Goal: Book appointment/travel/reservation

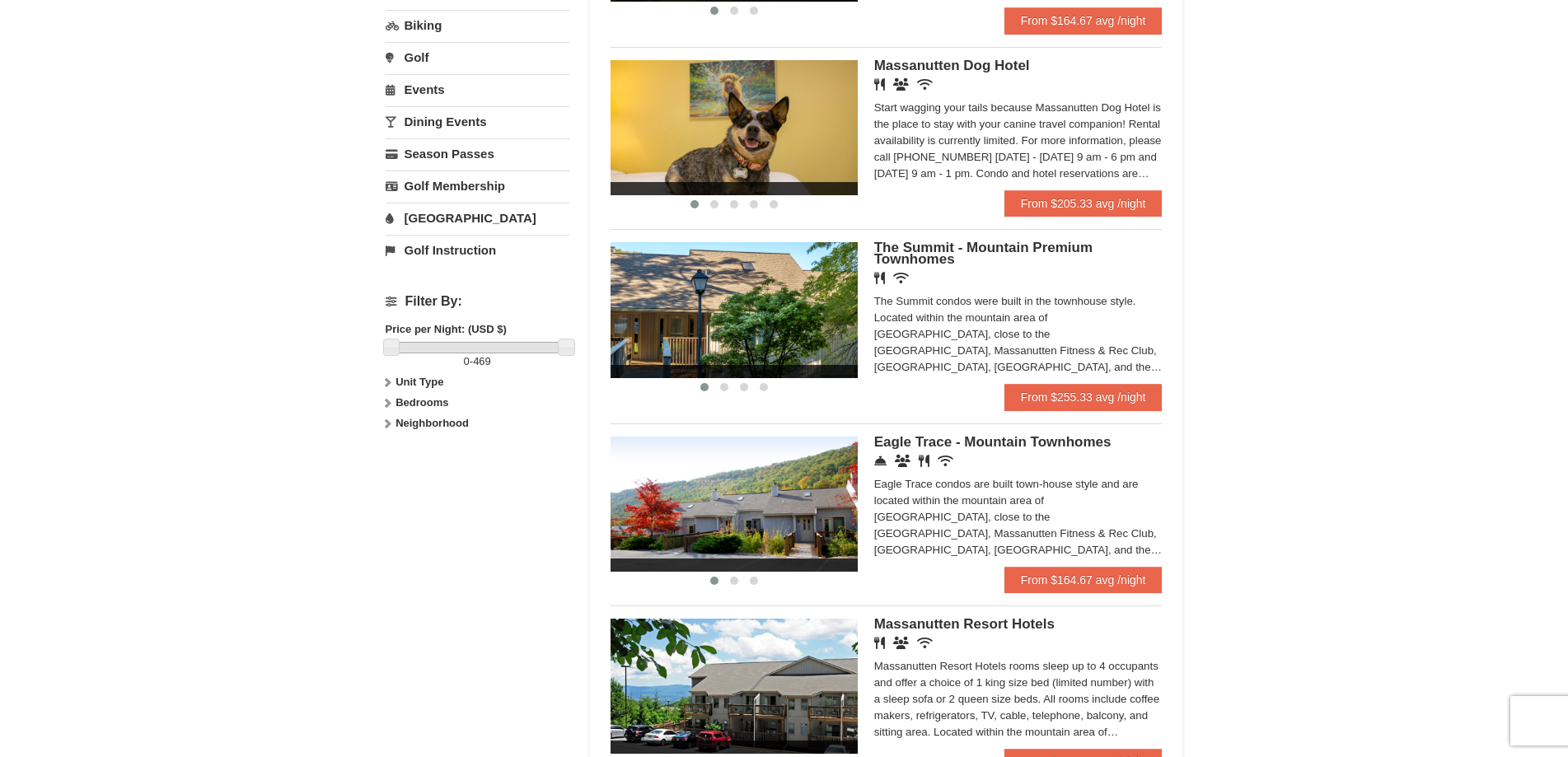
scroll to position [659, 0]
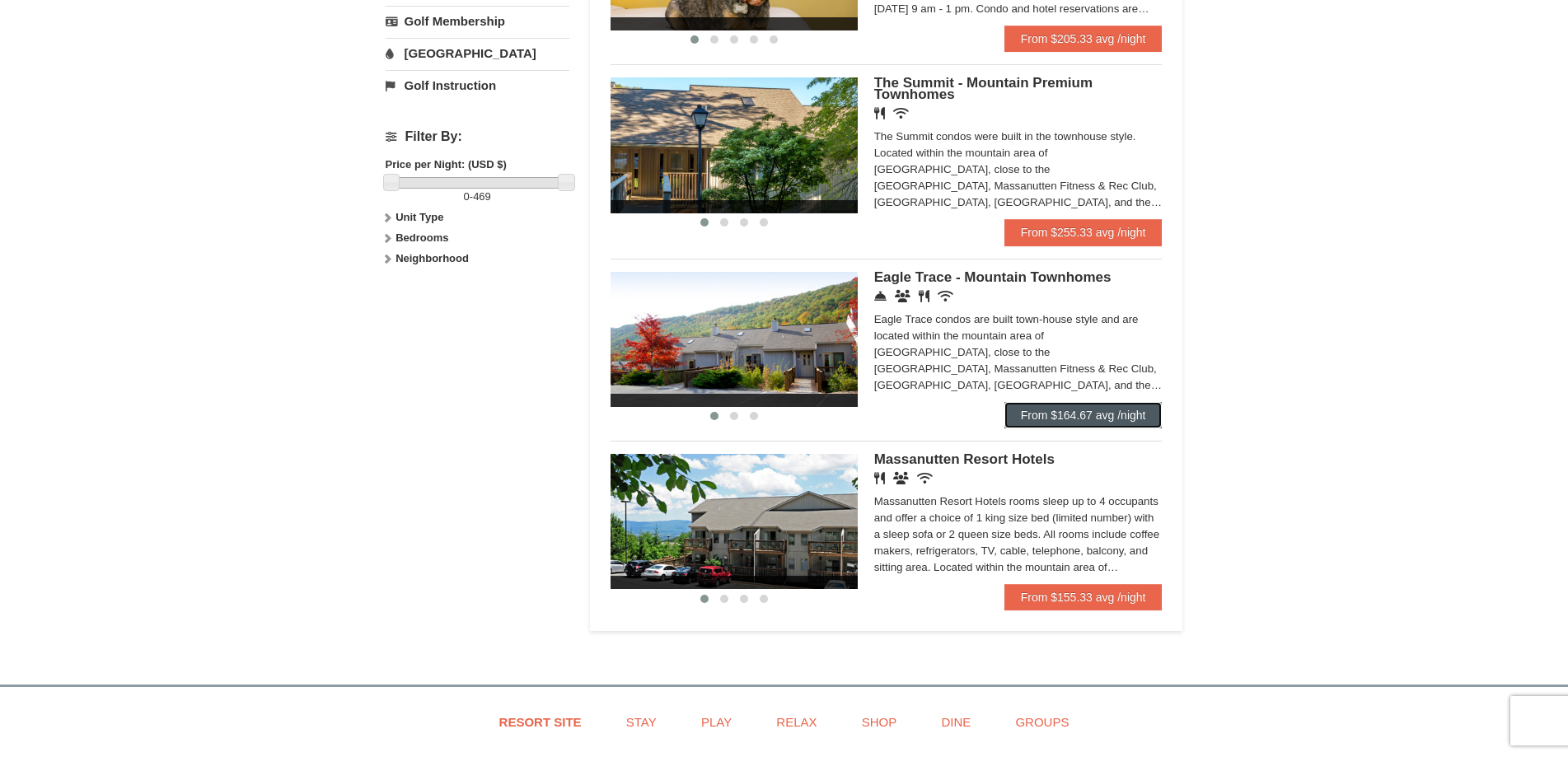
click at [1135, 424] on link "From $164.67 avg /night" at bounding box center [1083, 415] width 158 height 26
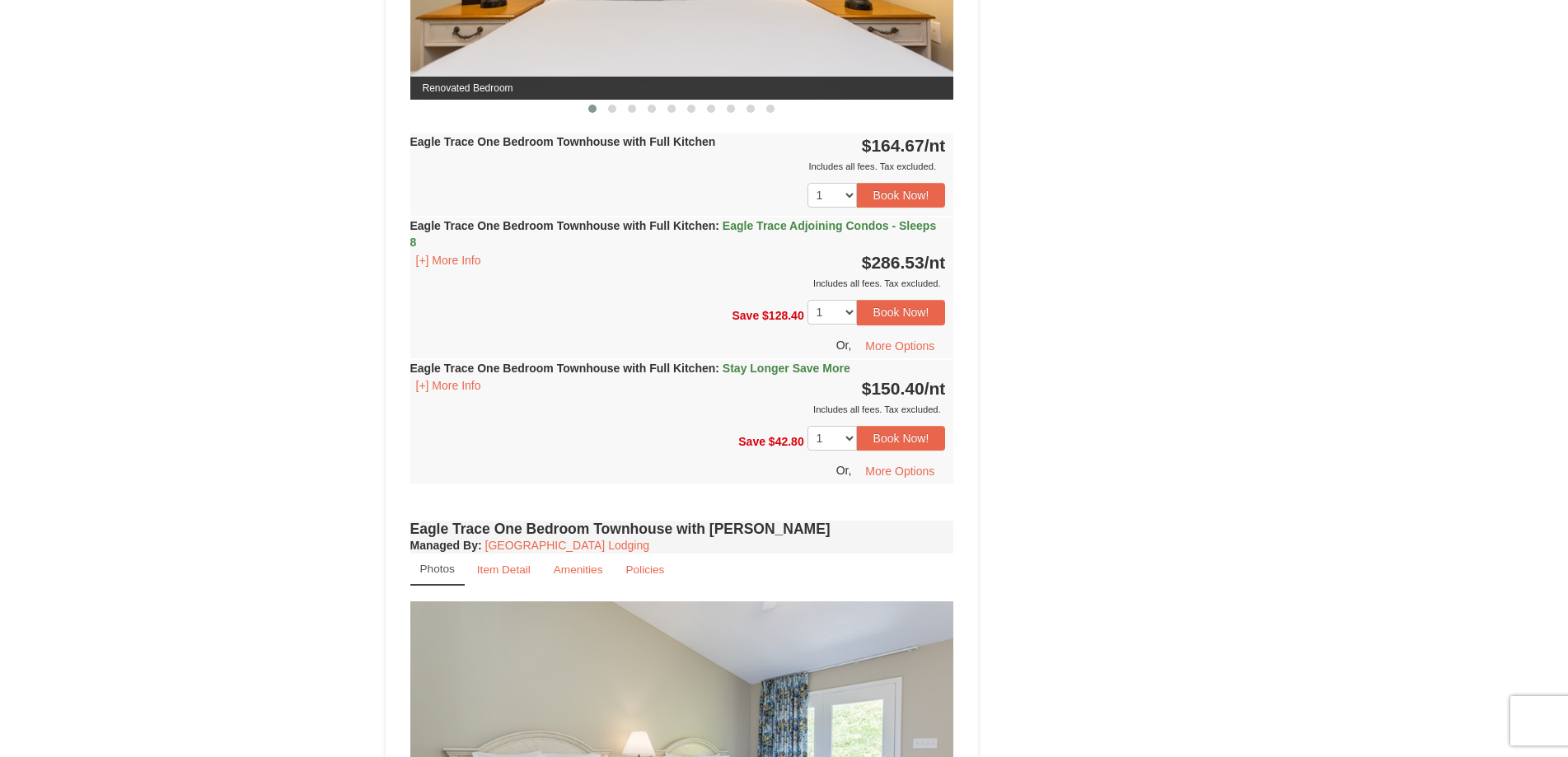
scroll to position [742, 0]
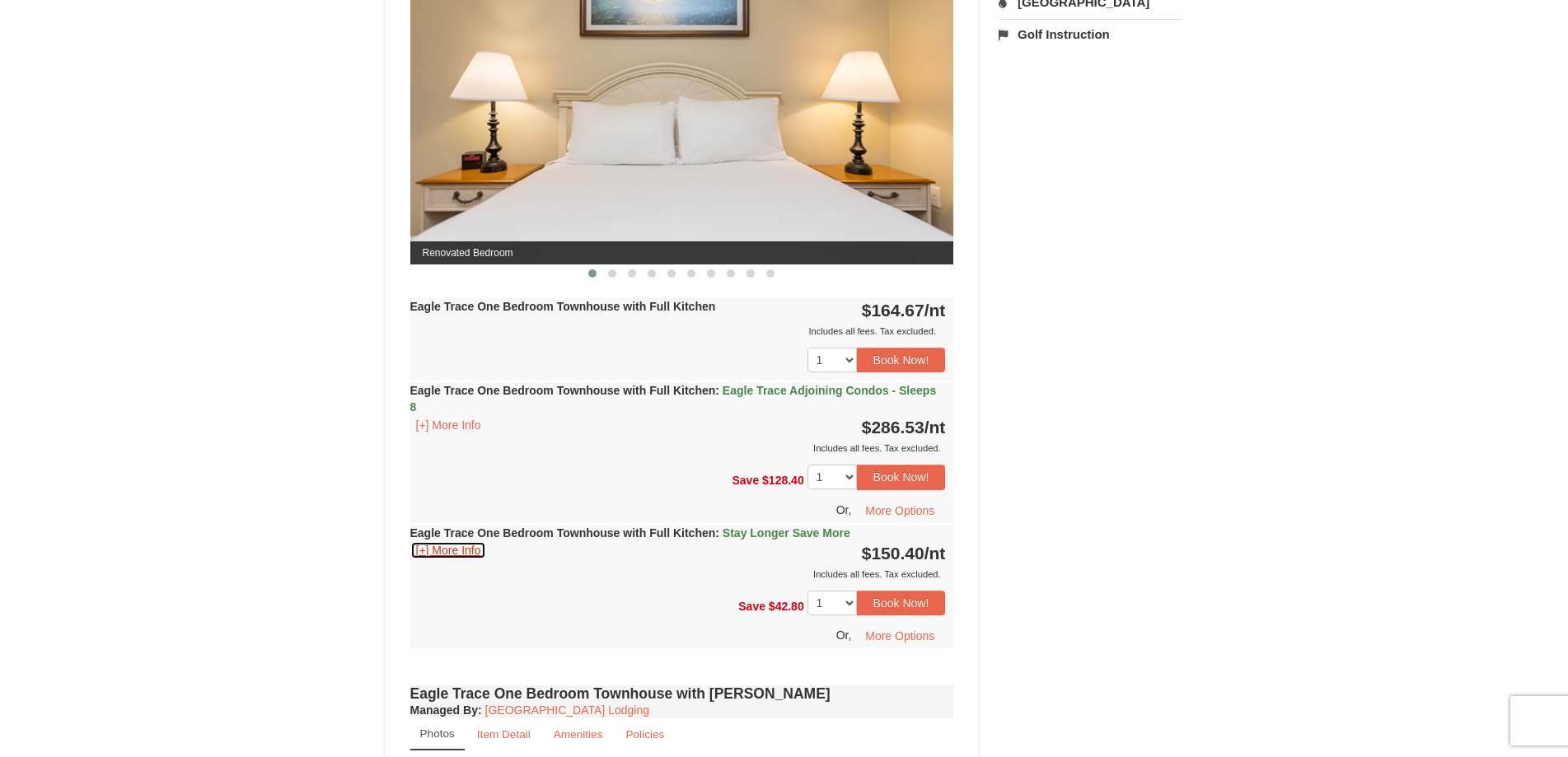
click at [438, 553] on button "[+] More Info" at bounding box center [448, 551] width 77 height 19
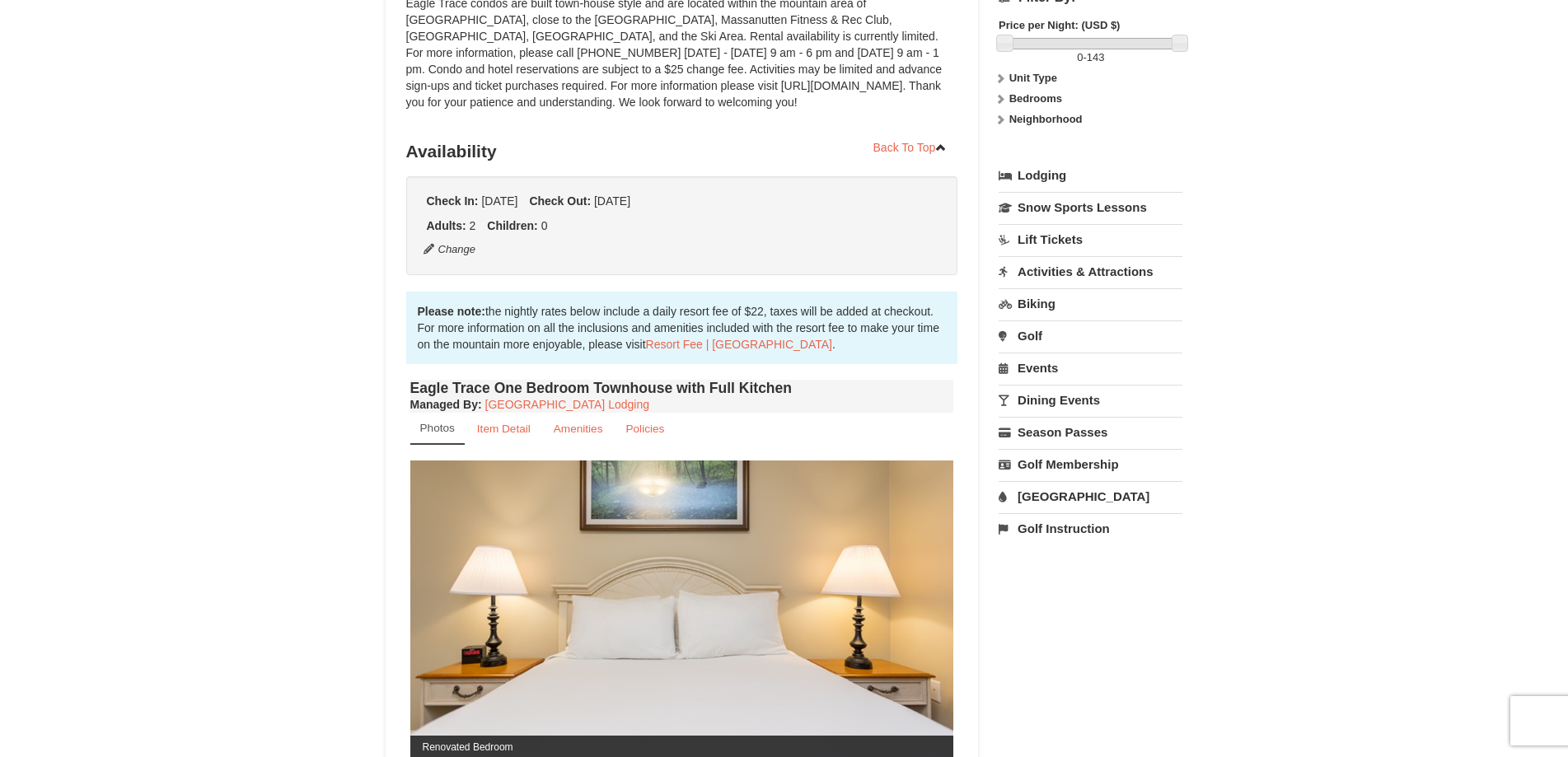
scroll to position [82, 0]
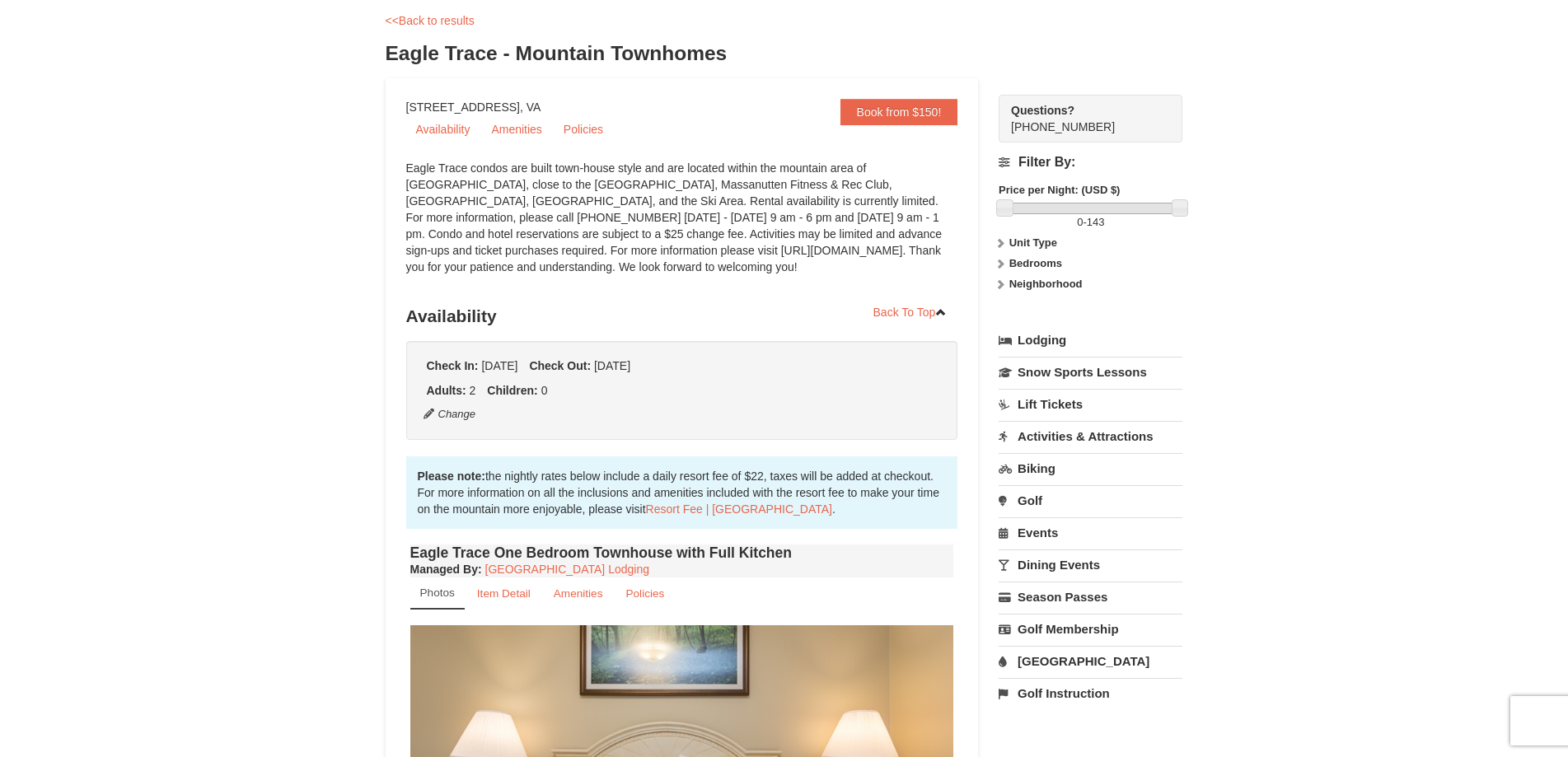
click at [1057, 672] on link "[GEOGRAPHIC_DATA]" at bounding box center [1090, 661] width 183 height 30
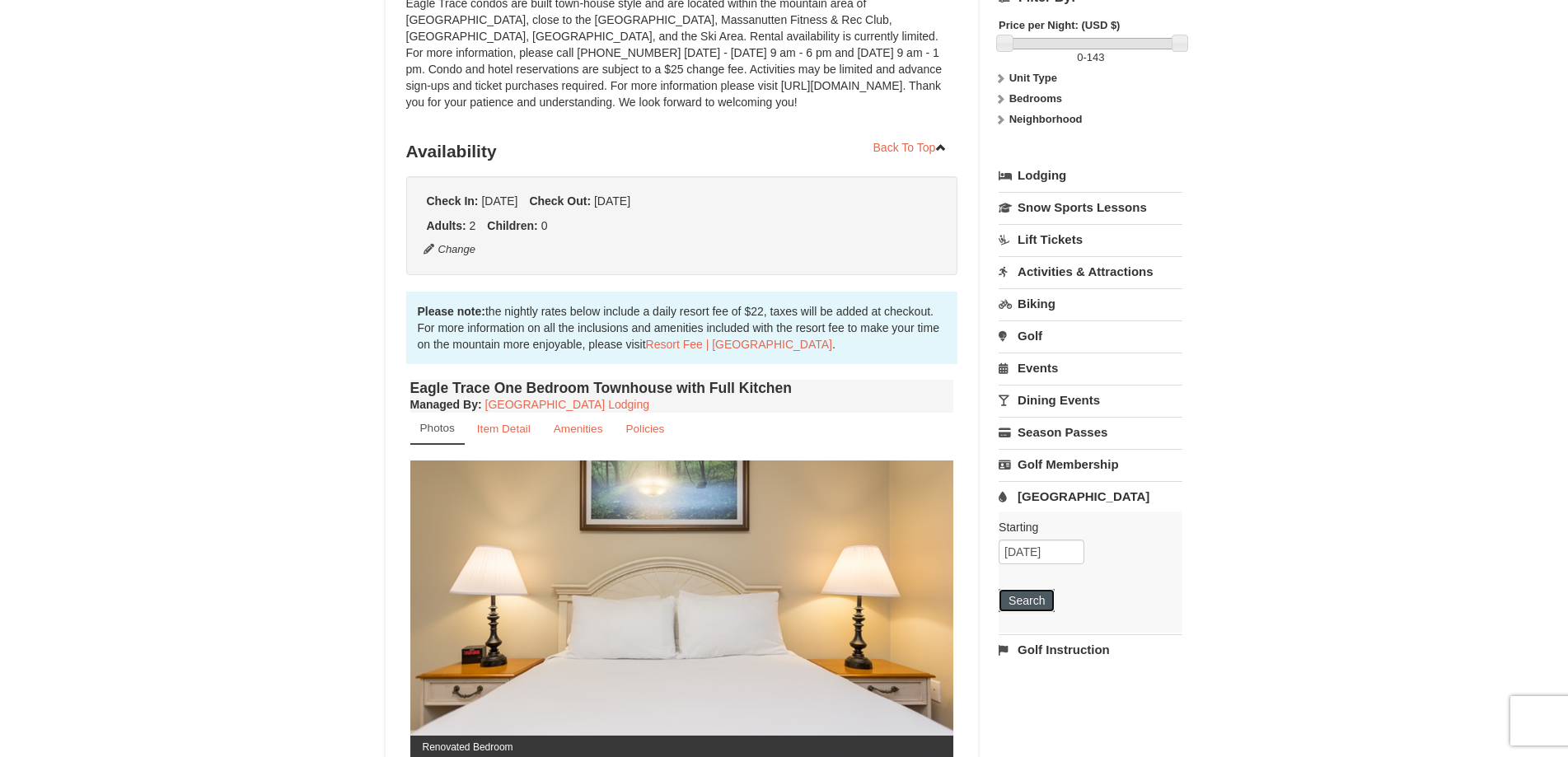
click at [1044, 605] on button "Search" at bounding box center [1026, 601] width 56 height 23
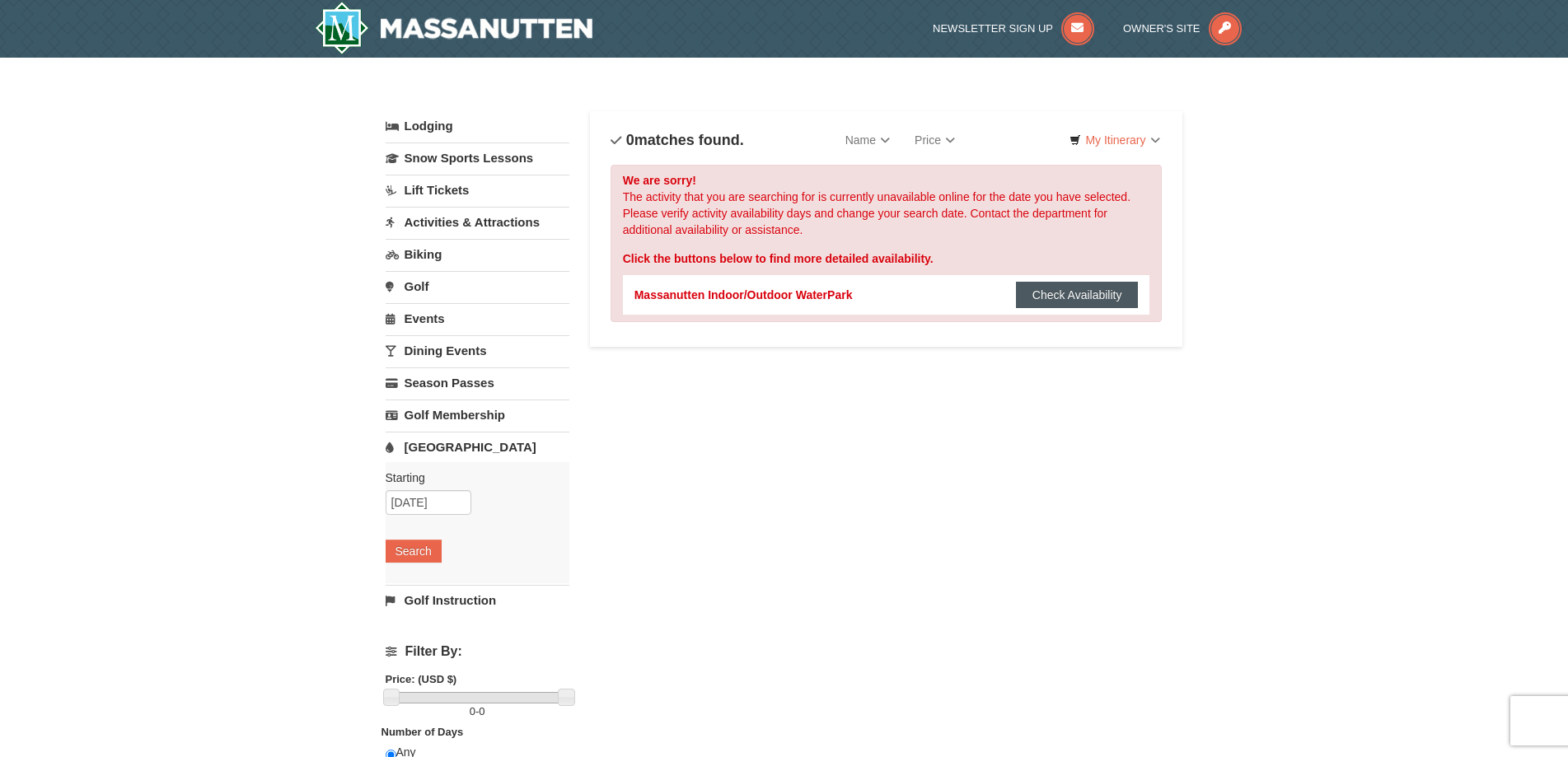
click at [1057, 304] on button "Check Availability" at bounding box center [1078, 294] width 123 height 26
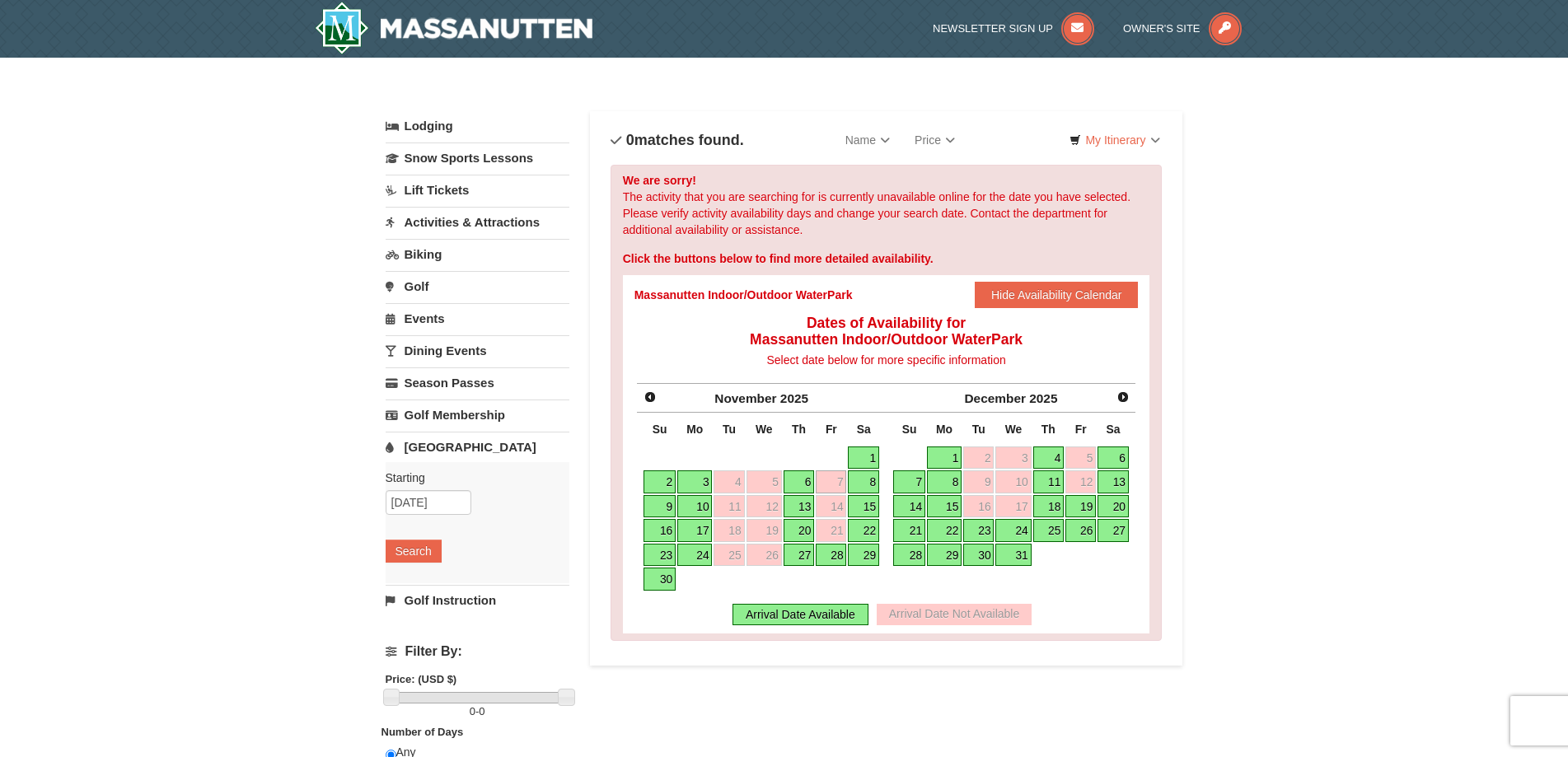
click at [868, 486] on link "8" at bounding box center [863, 481] width 31 height 23
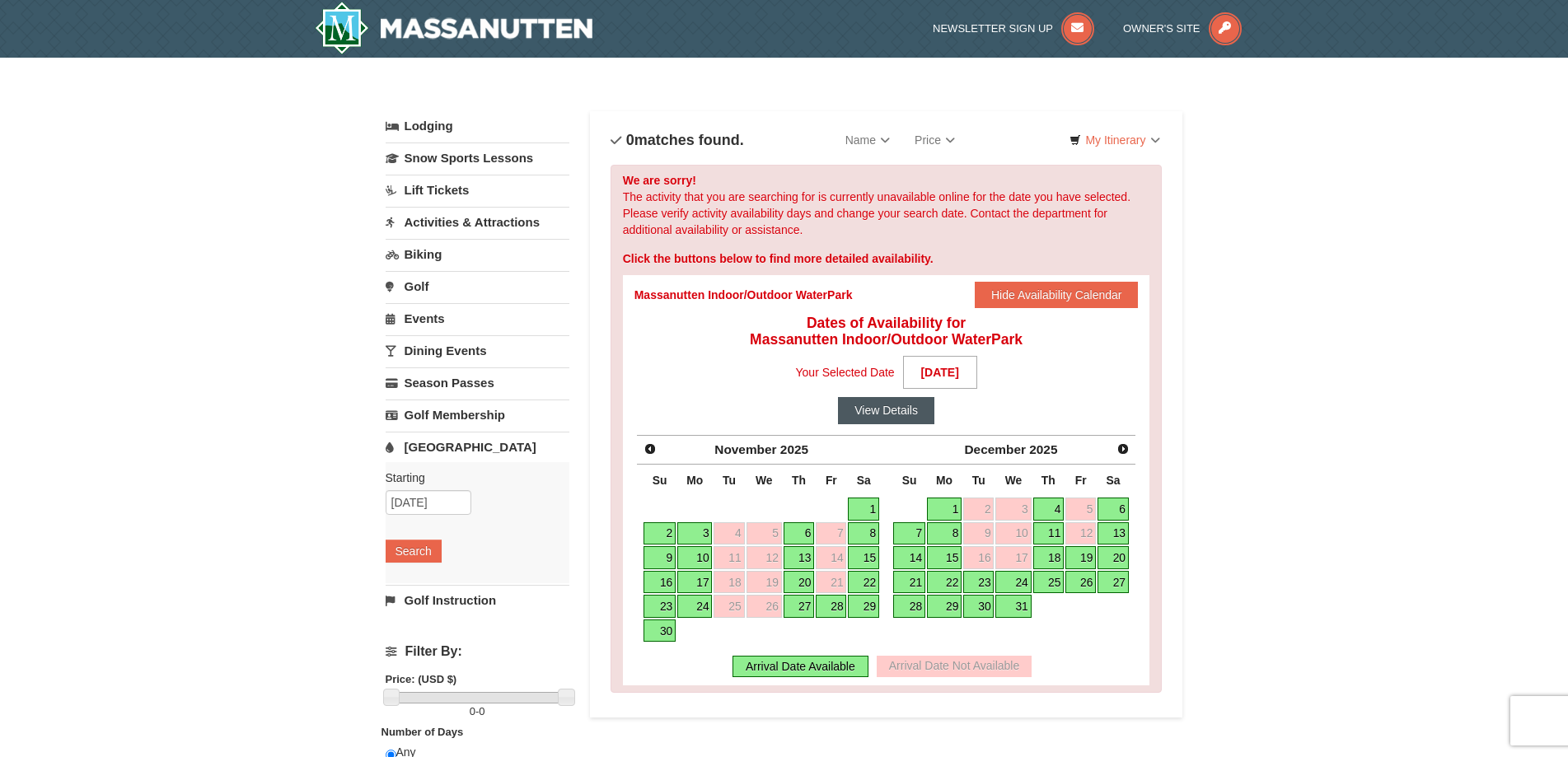
click at [905, 420] on button "View Details" at bounding box center [886, 410] width 97 height 26
